Goal: Information Seeking & Learning: Learn about a topic

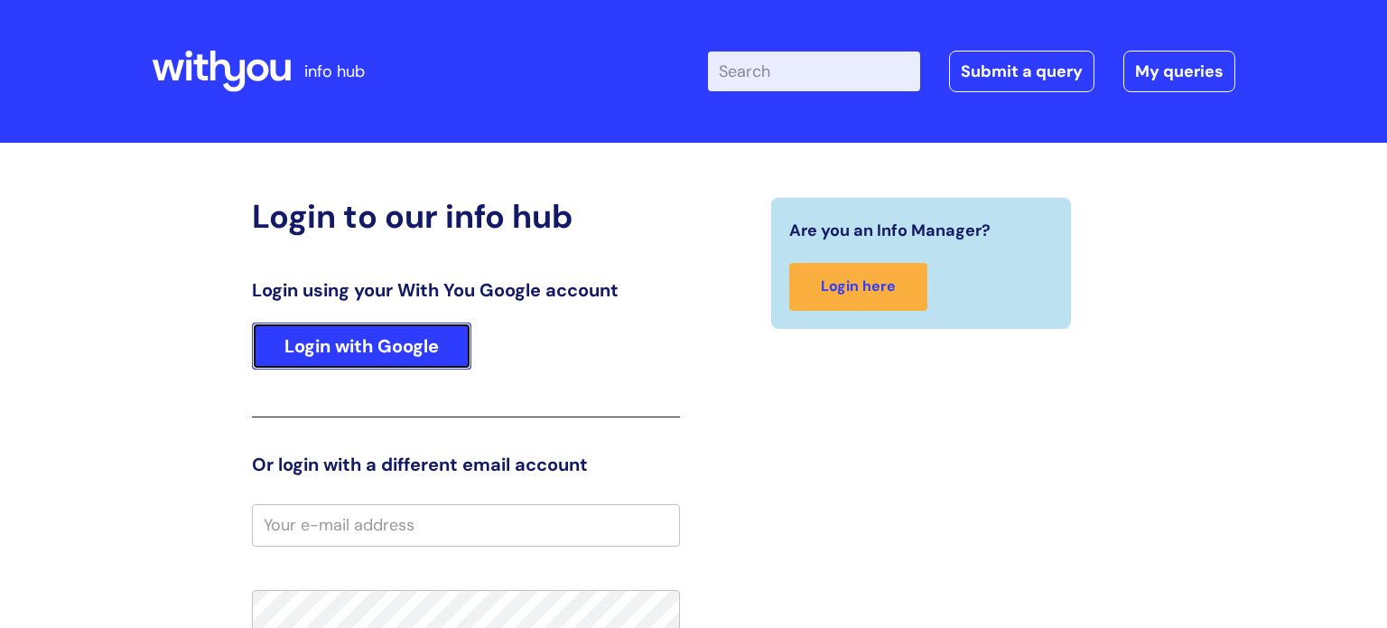
click at [390, 357] on link "Login with Google" at bounding box center [361, 345] width 219 height 47
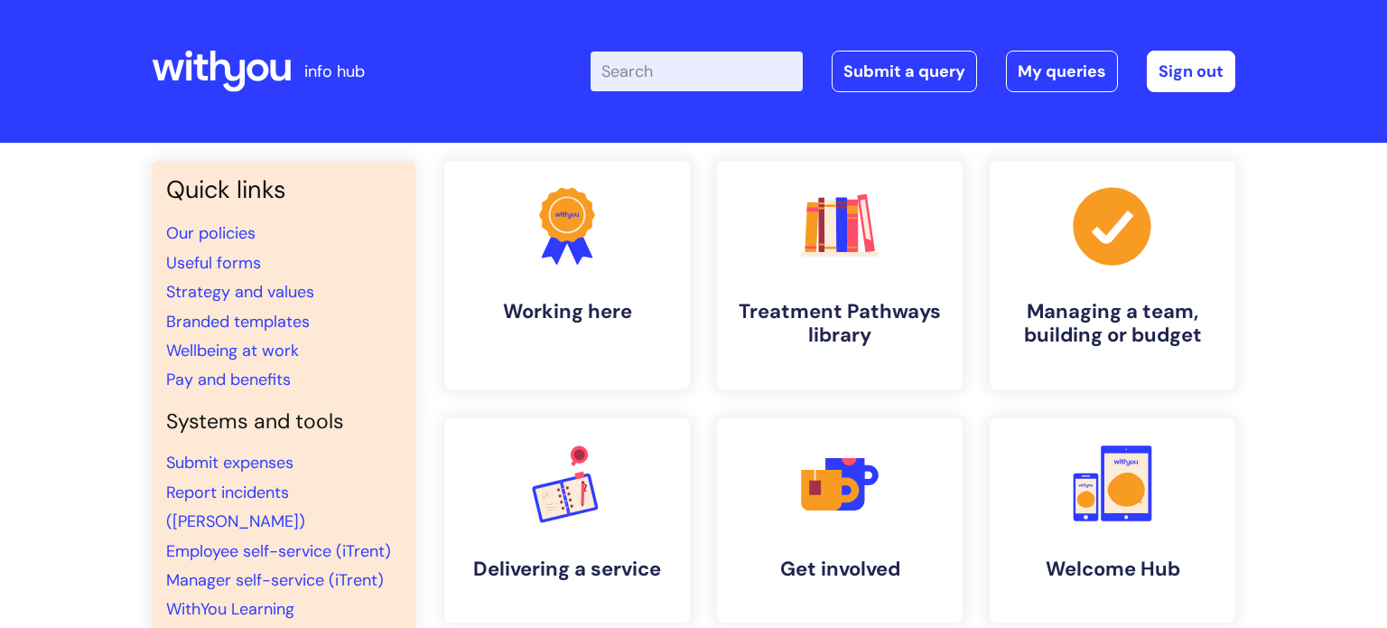
click at [637, 89] on input "Enter your search term here..." at bounding box center [697, 71] width 212 height 40
type input "interview#"
click button "Search" at bounding box center [0, 0] width 0 height 0
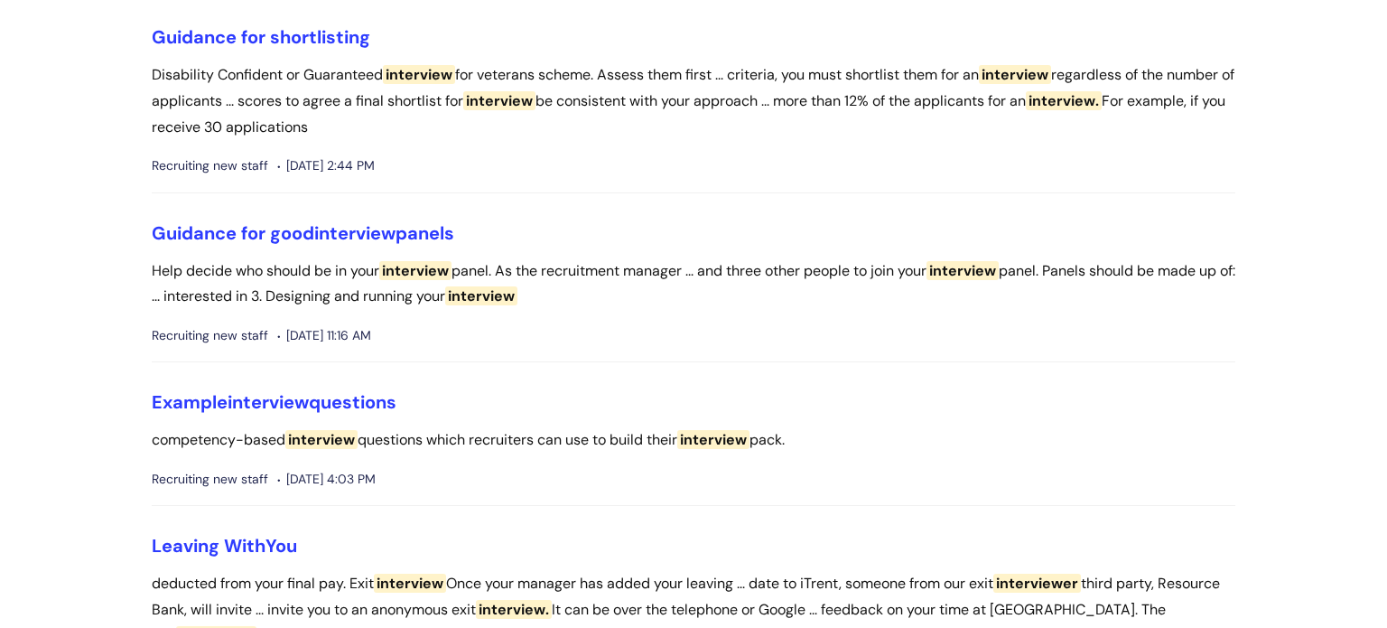
scroll to position [1348, 0]
click at [378, 391] on link "Example interview questions" at bounding box center [274, 400] width 245 height 23
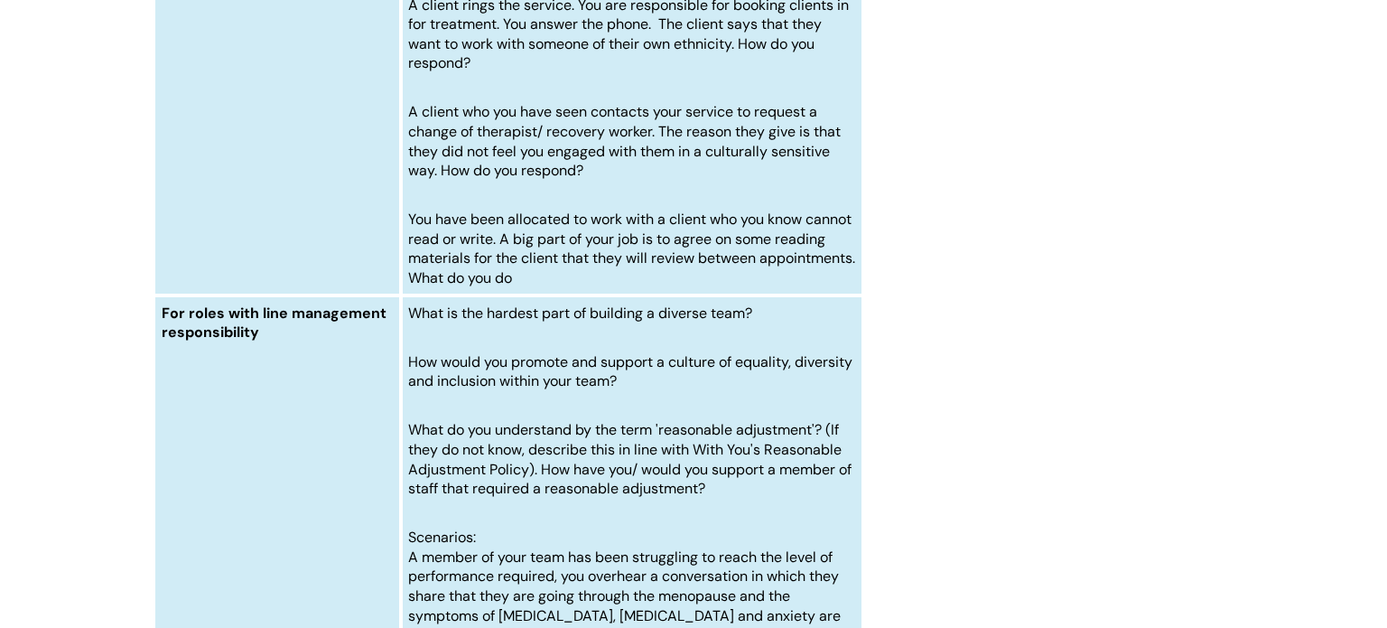
scroll to position [8240, 0]
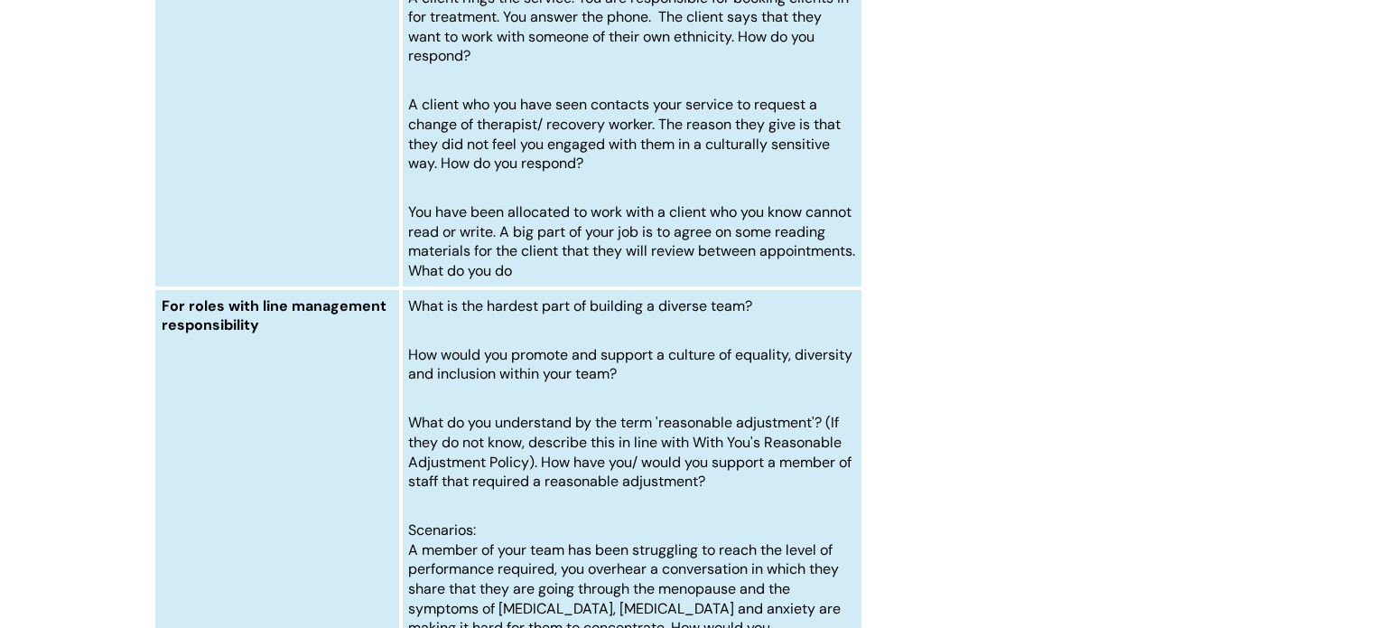
click at [738, 172] on p "A client who you have seen contacts your service to request a change of therapi…" at bounding box center [631, 134] width 447 height 78
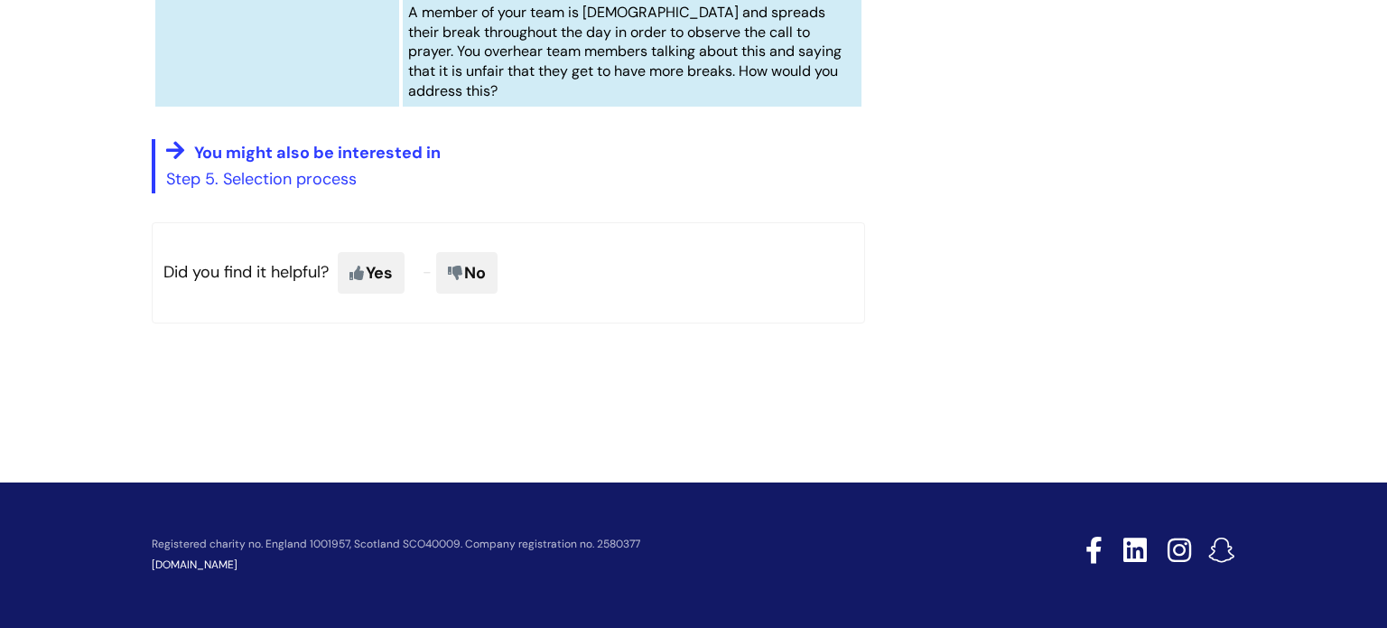
scroll to position [9136, 0]
click at [258, 163] on span "You might also be interested in" at bounding box center [317, 153] width 247 height 22
click at [247, 190] on link "Step 5. Selection process" at bounding box center [261, 179] width 191 height 22
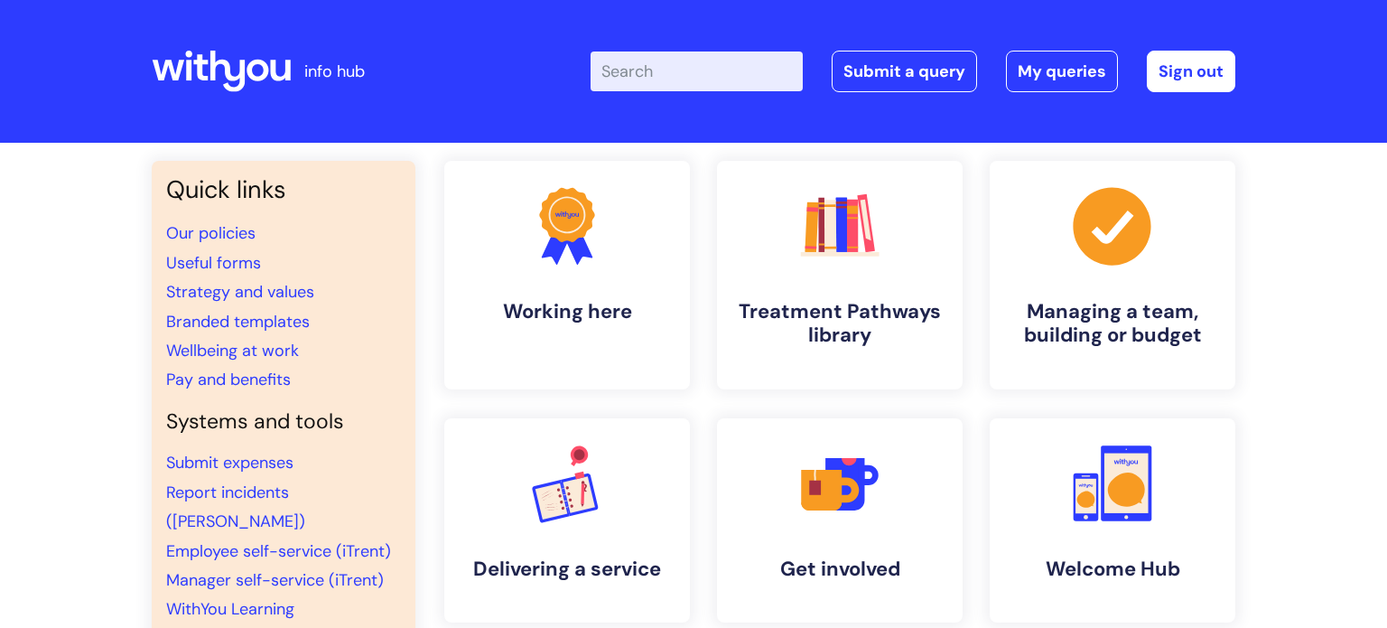
click at [681, 67] on input "Enter your search term here..." at bounding box center [697, 71] width 212 height 40
type input "policy"
click button "Search" at bounding box center [0, 0] width 0 height 0
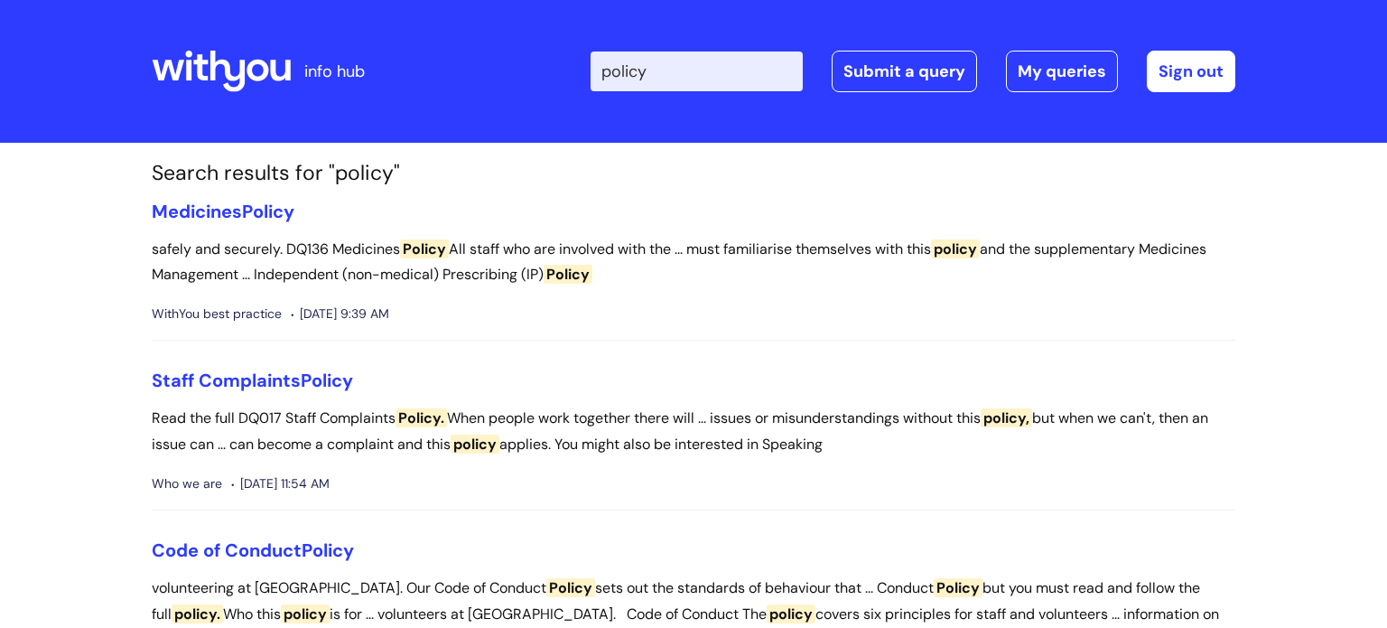
click at [611, 78] on input "policy" at bounding box center [697, 71] width 212 height 40
type input "safeguarding policy"
click button "Search" at bounding box center [0, 0] width 0 height 0
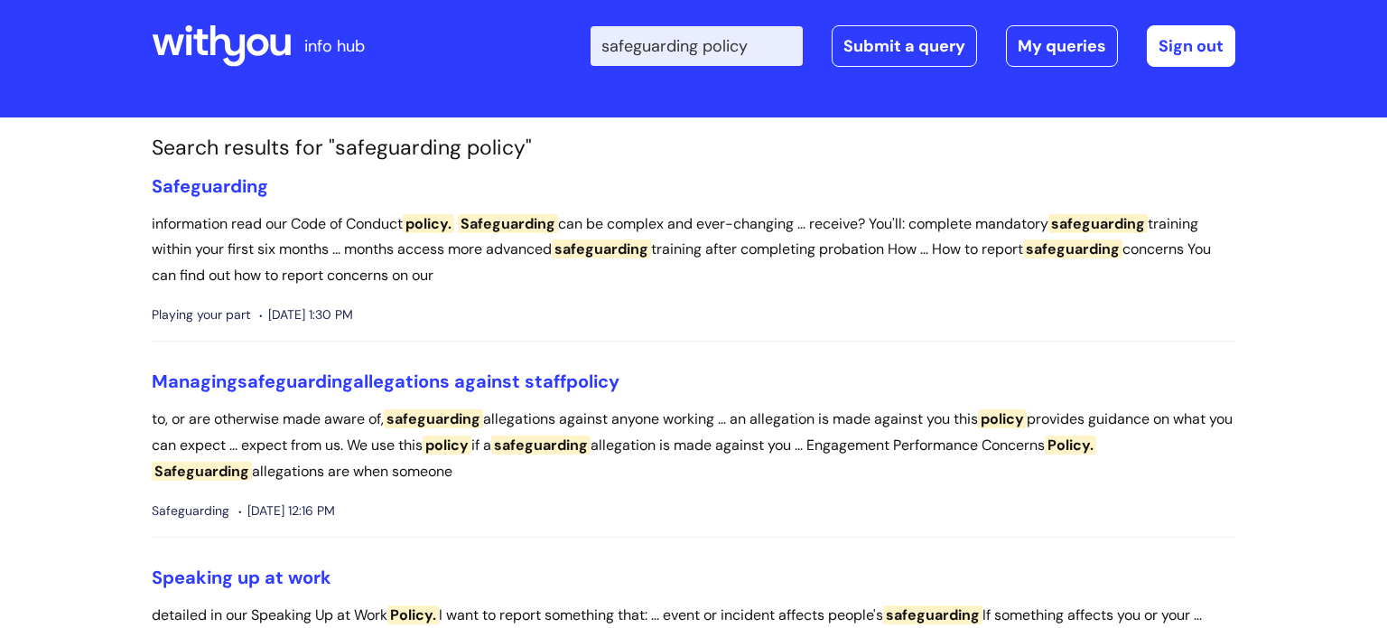
scroll to position [28, 0]
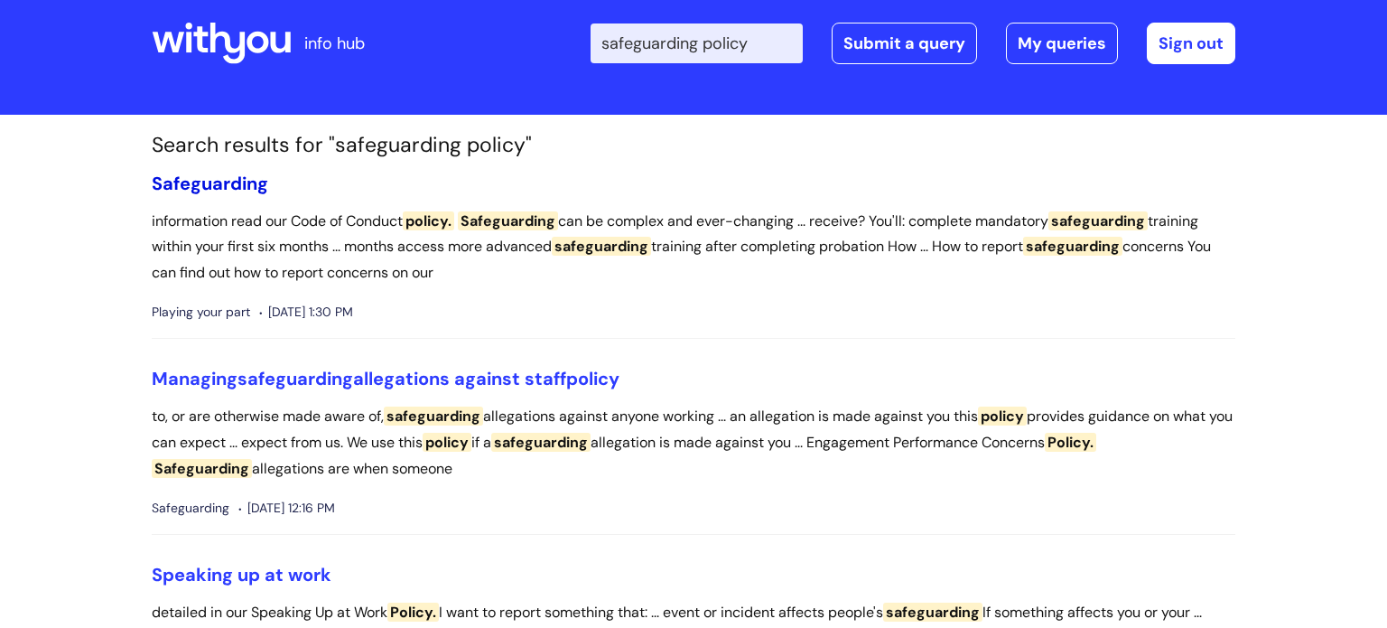
click at [204, 173] on span "Safeguarding" at bounding box center [210, 183] width 117 height 23
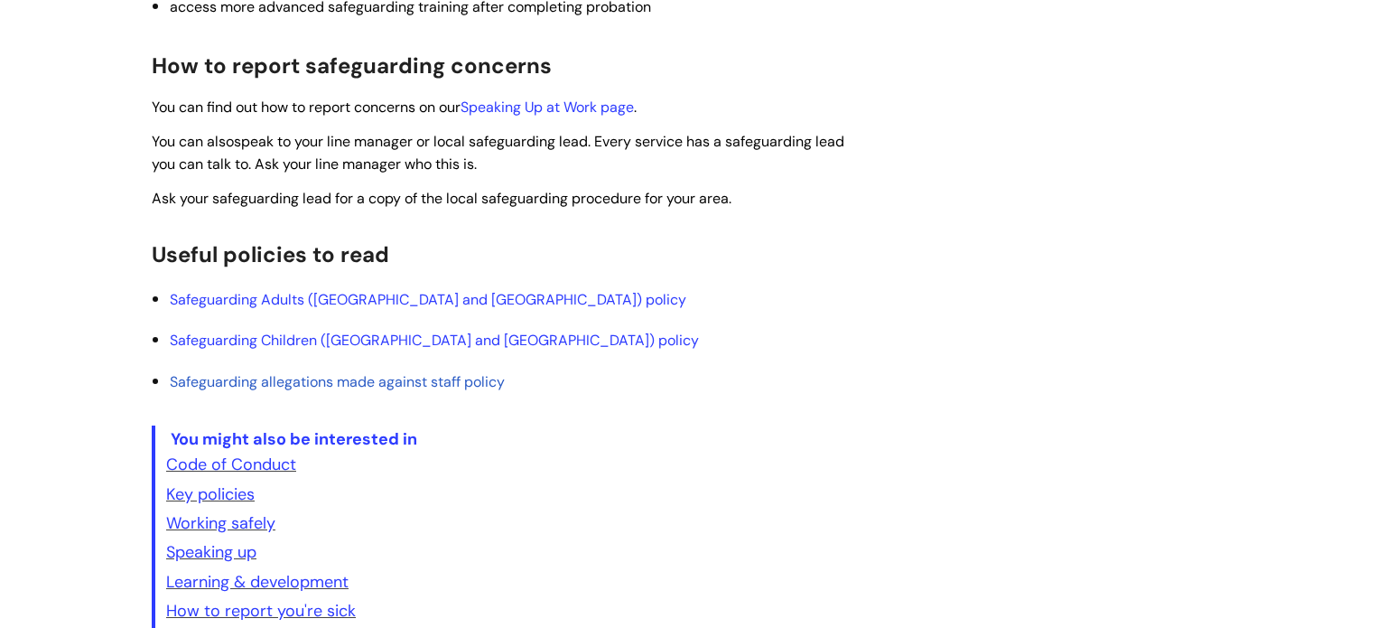
scroll to position [602, 0]
click at [312, 294] on link "Safeguarding Adults (England and Scotland) policy" at bounding box center [428, 298] width 517 height 19
click at [249, 378] on link "Safeguarding allegations made against staff policy" at bounding box center [337, 380] width 335 height 19
click at [322, 302] on link "Safeguarding Adults (England and Scotland) policy" at bounding box center [428, 298] width 517 height 19
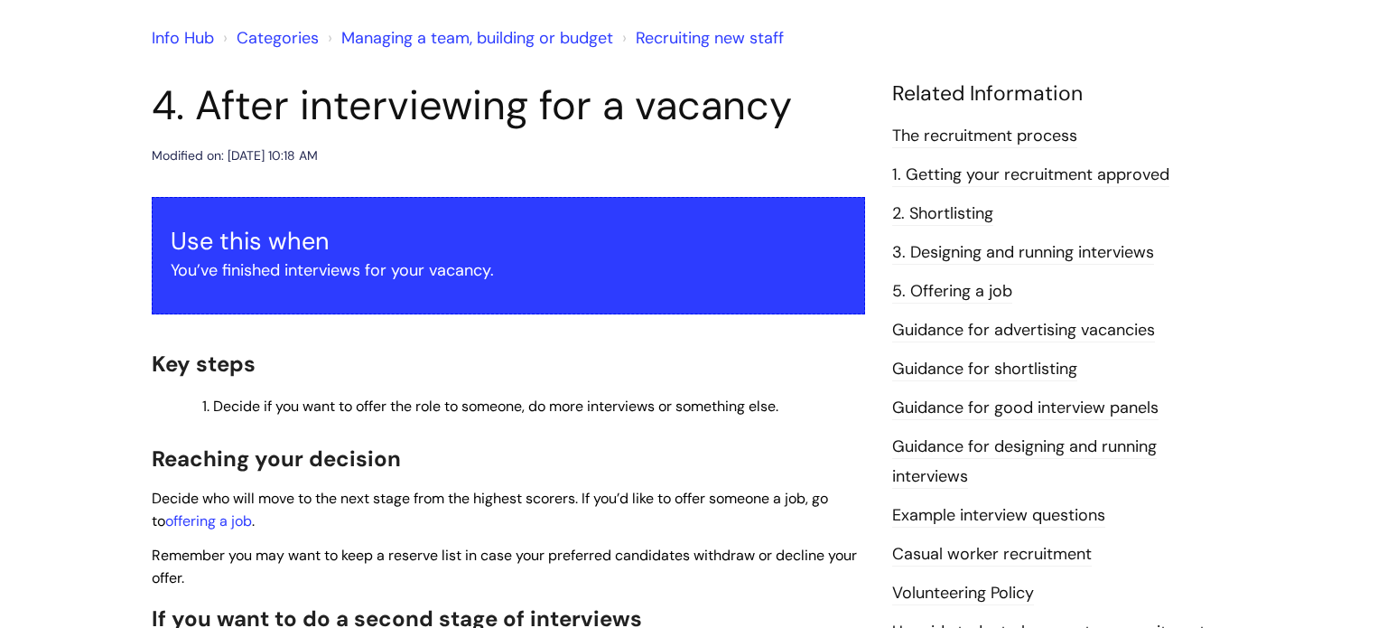
scroll to position [150, 0]
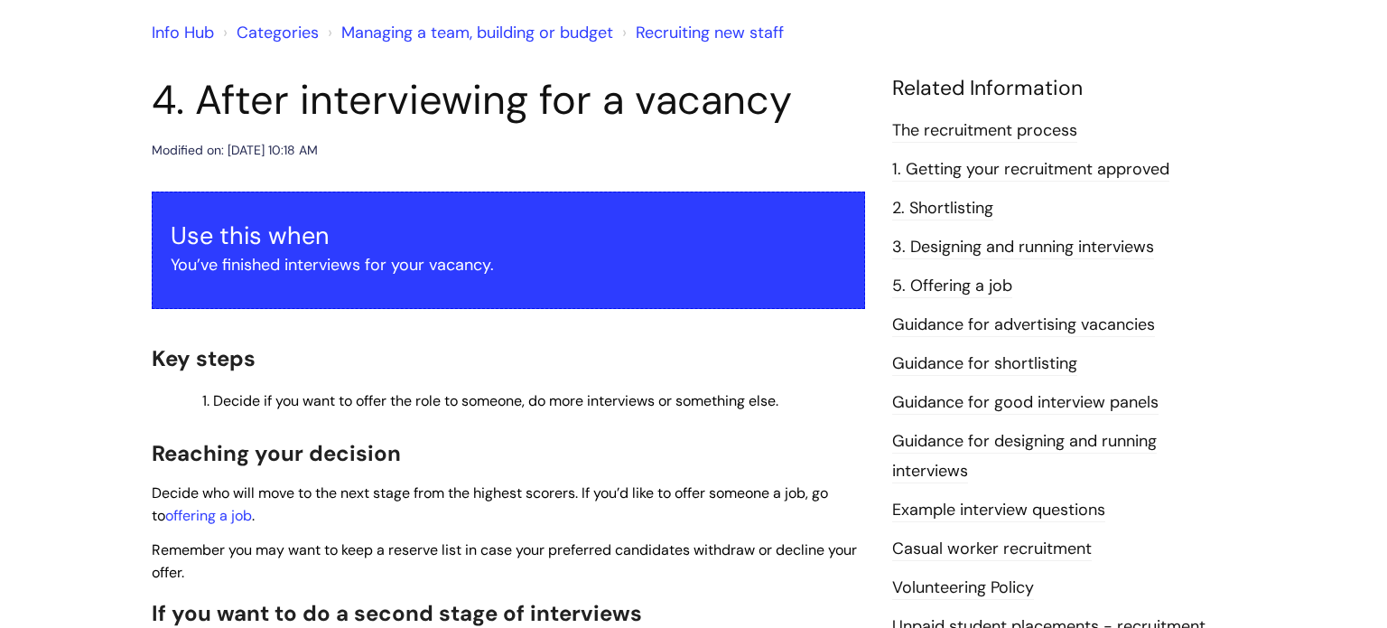
click at [955, 405] on link "Guidance for good interview panels" at bounding box center [1025, 402] width 266 height 23
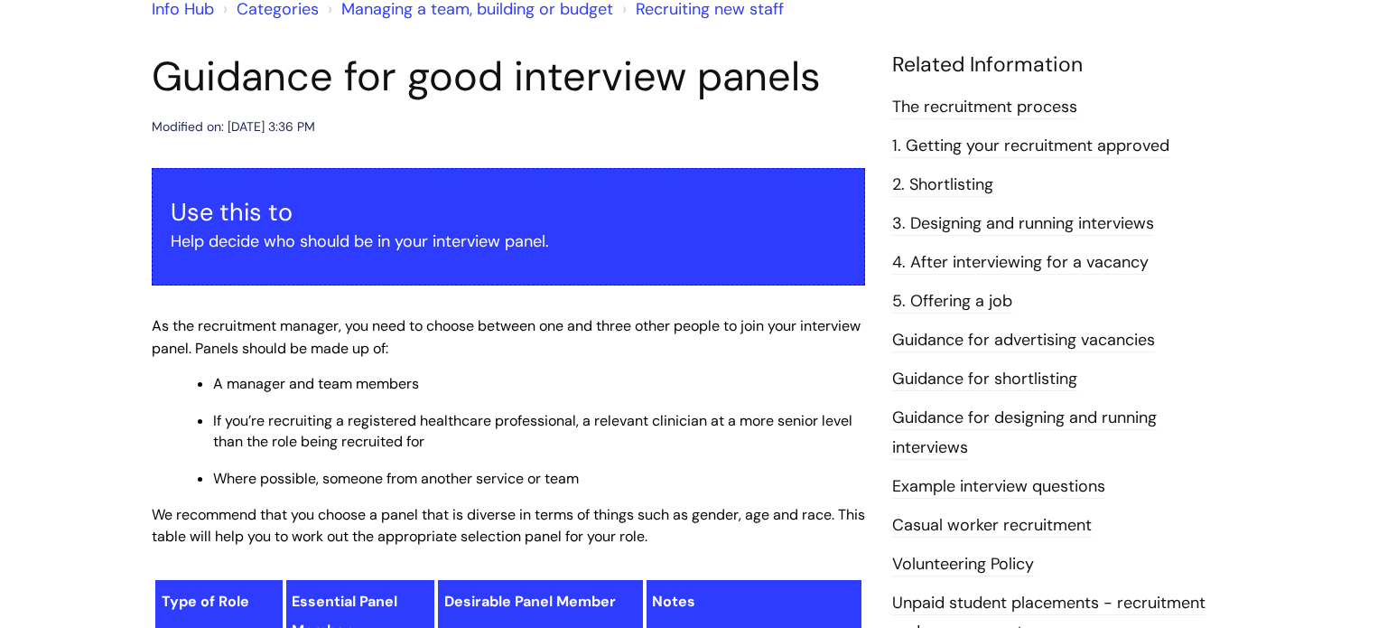
scroll to position [172, 0]
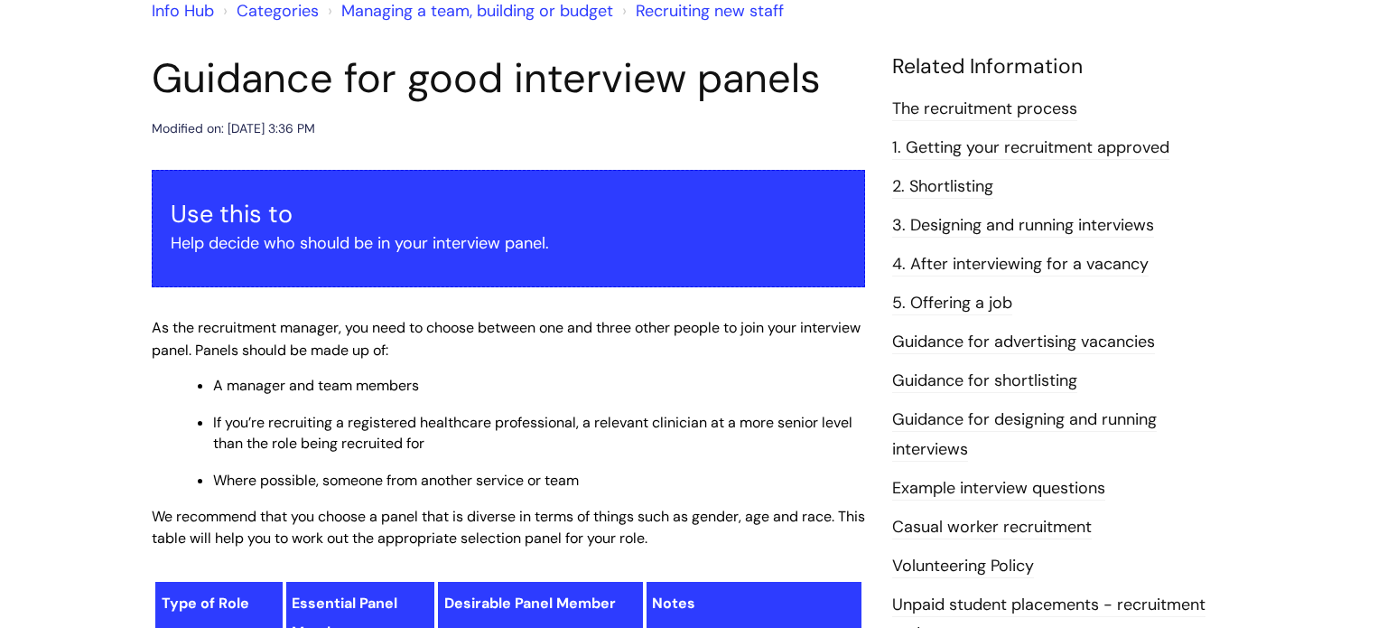
click at [931, 219] on link "3. Designing and running interviews" at bounding box center [1023, 225] width 262 height 23
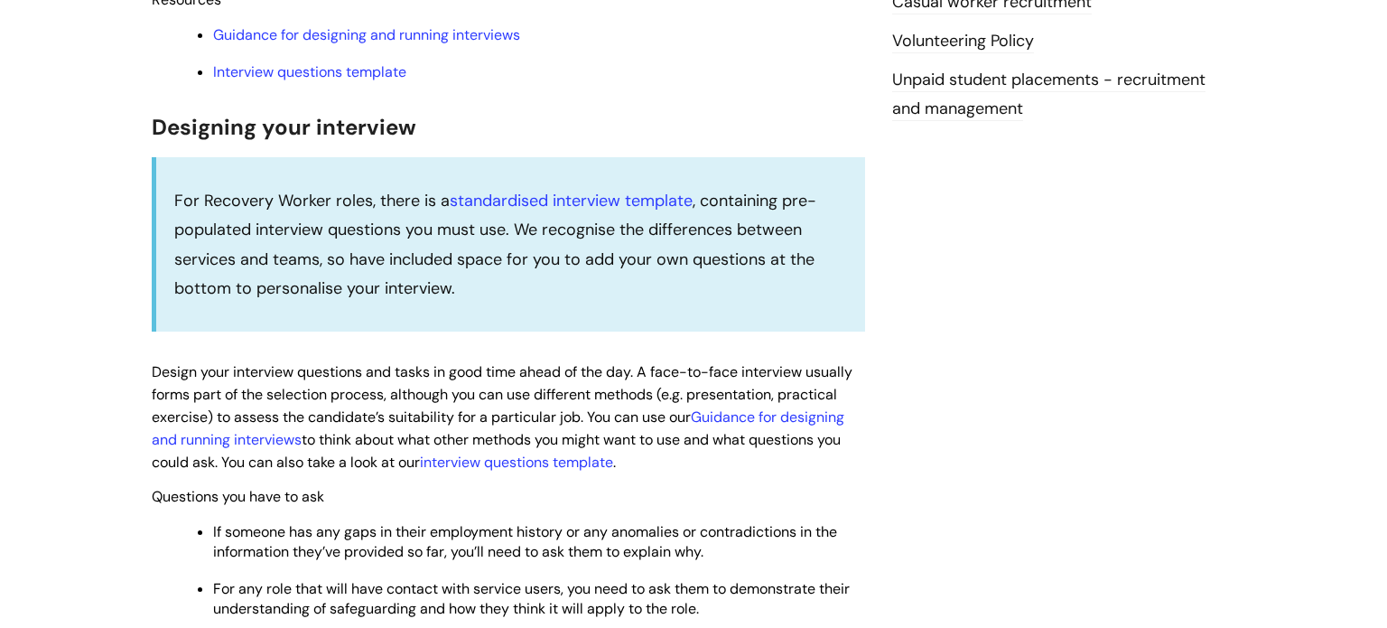
scroll to position [701, 0]
